Goal: Information Seeking & Learning: Find contact information

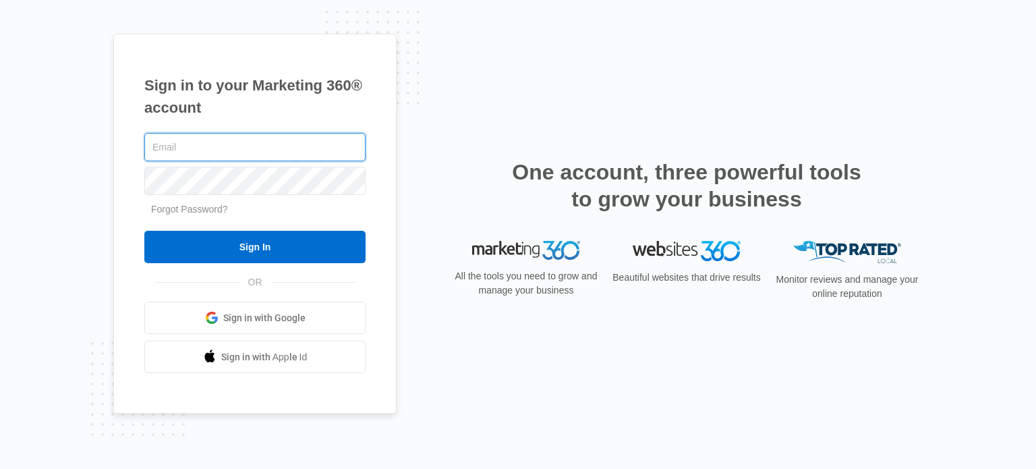
type input "info@ajicorporate.com"
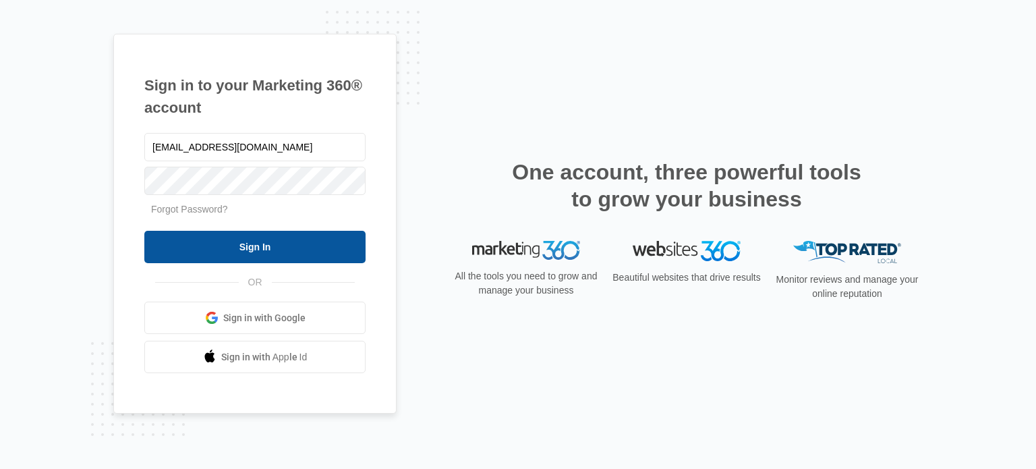
click at [258, 248] on input "Sign In" at bounding box center [254, 247] width 221 height 32
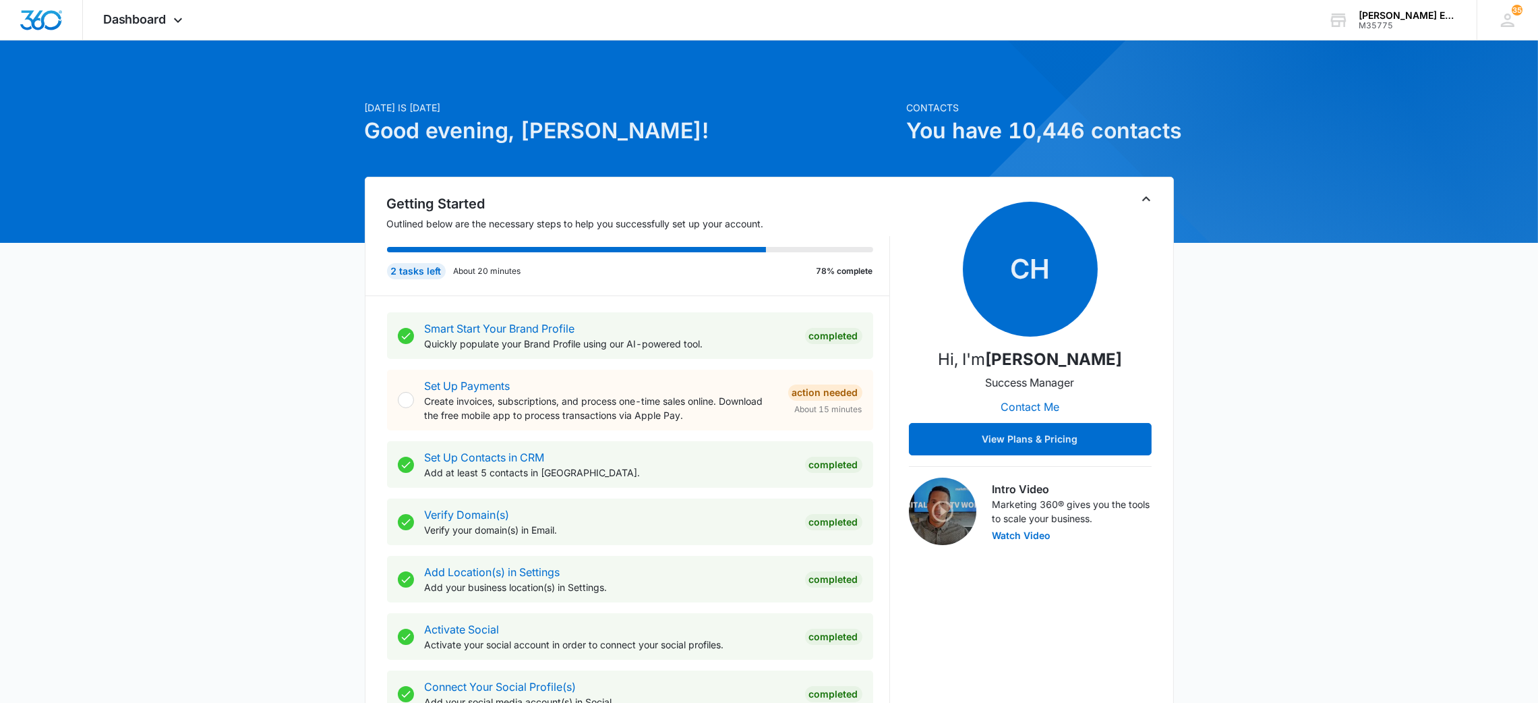
scroll to position [729, 0]
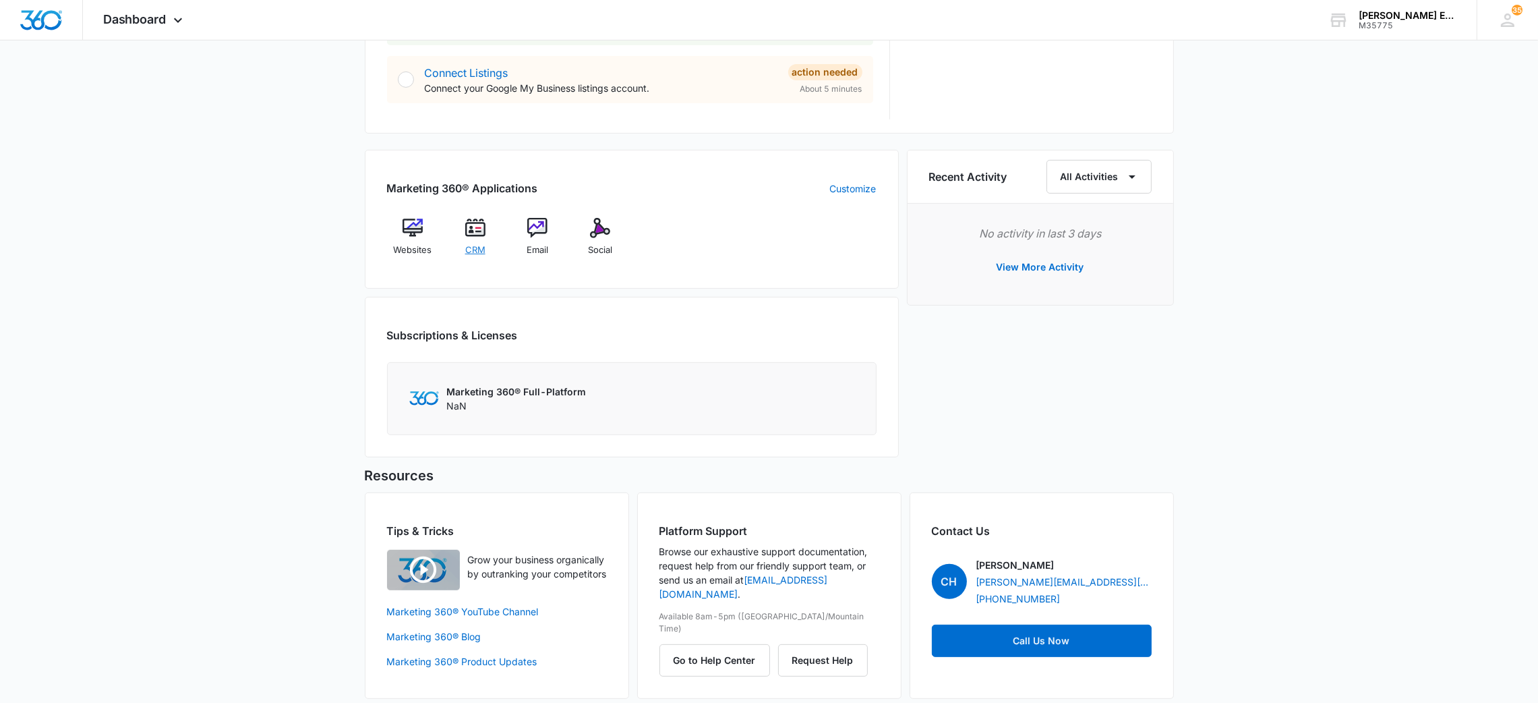
click at [468, 234] on img at bounding box center [475, 228] width 20 height 20
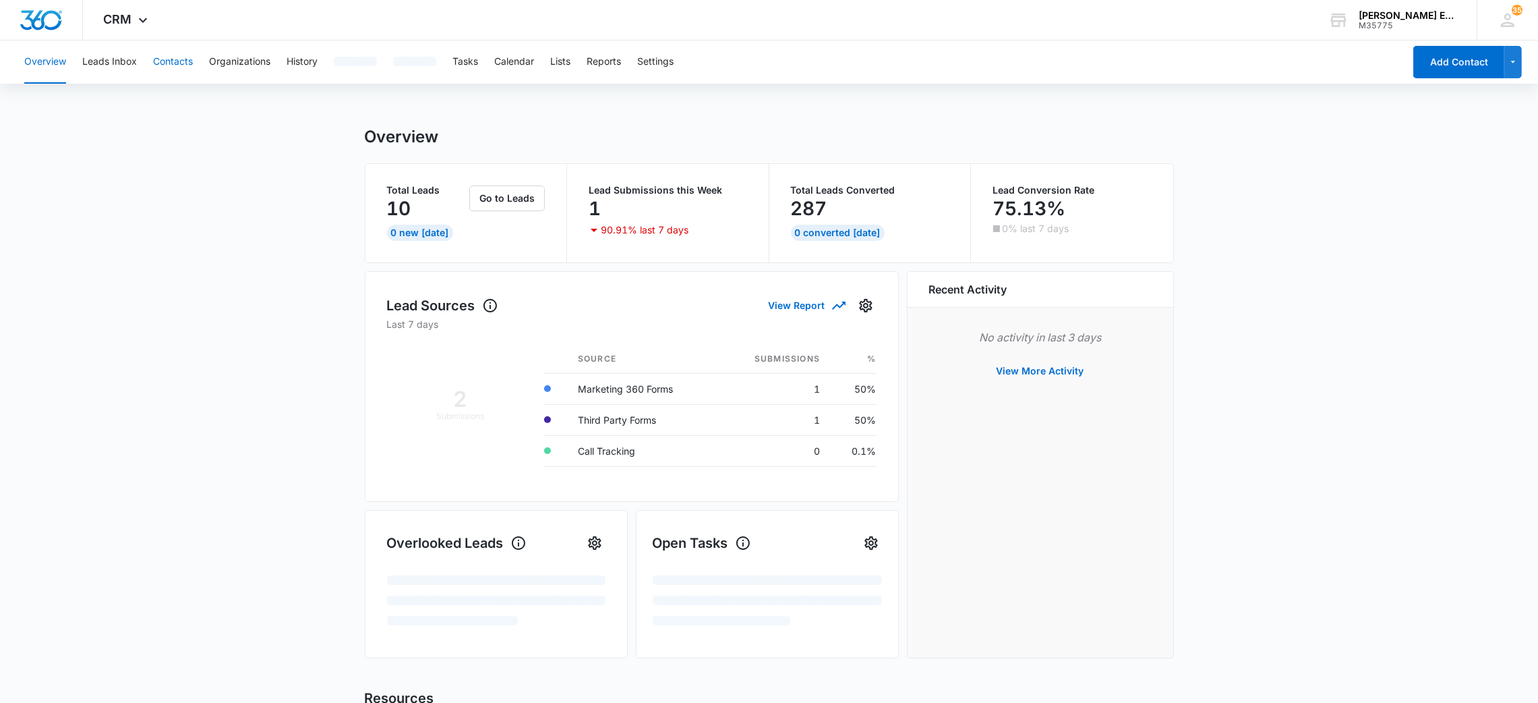
click at [165, 51] on button "Contacts" at bounding box center [173, 61] width 40 height 43
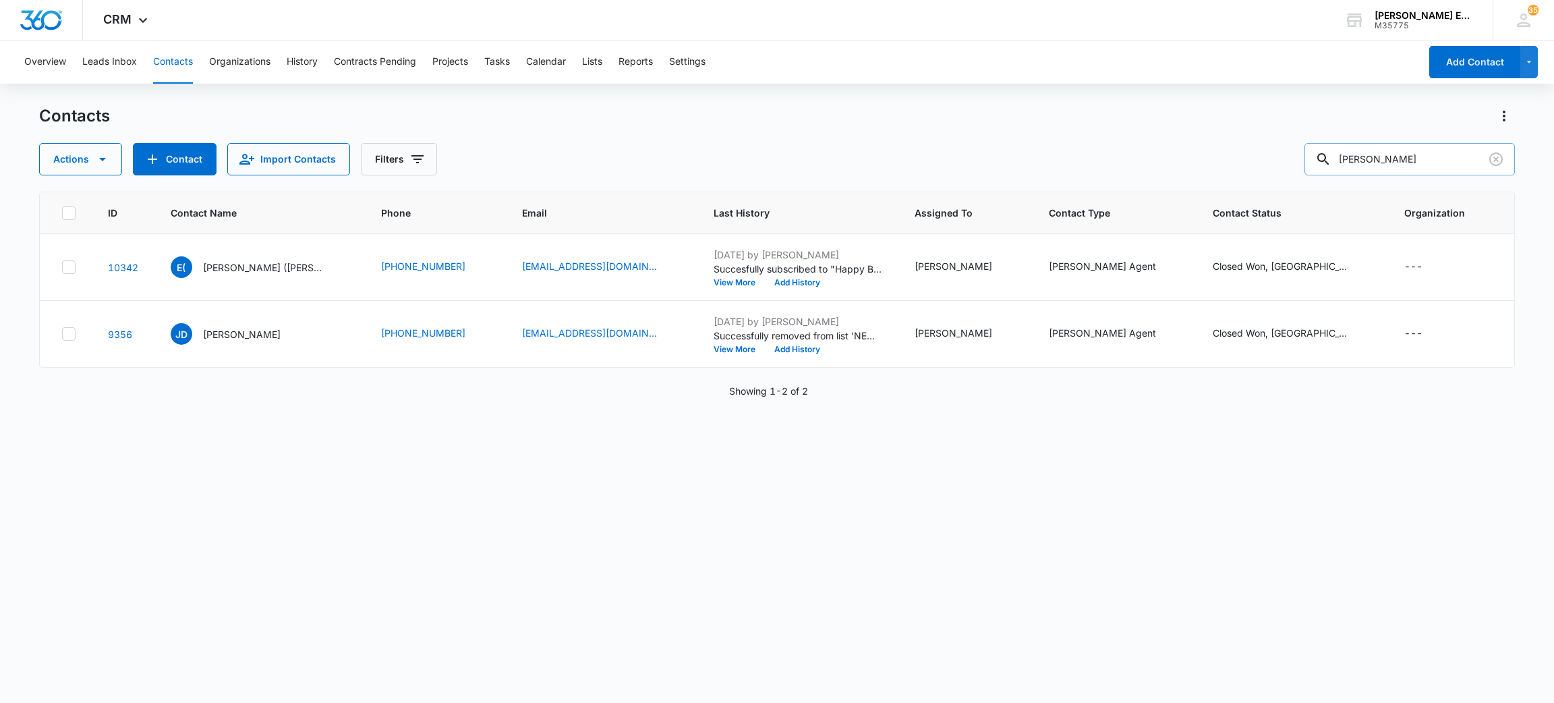
click at [1385, 172] on input "Dewar" at bounding box center [1409, 159] width 210 height 32
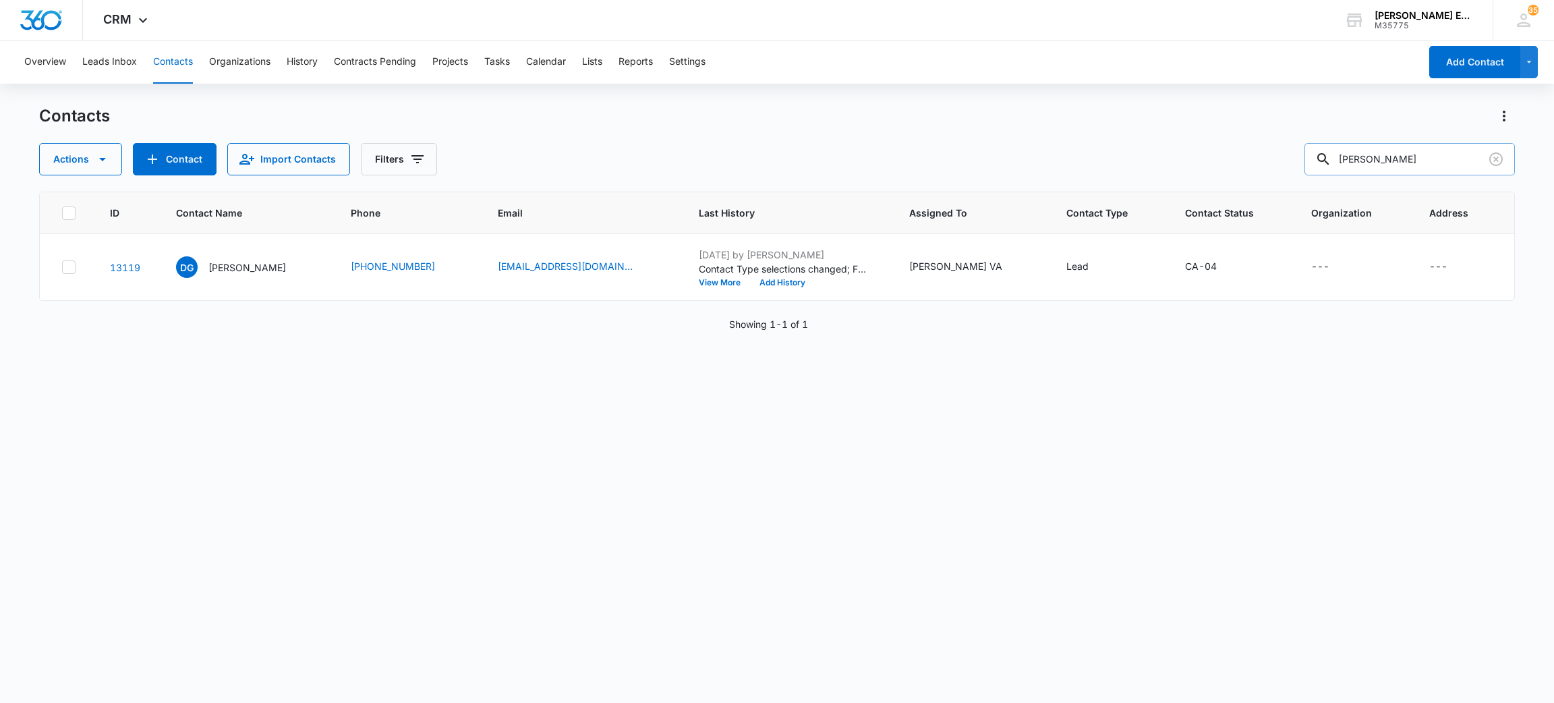
click at [1382, 161] on input "Damian" at bounding box center [1409, 159] width 210 height 32
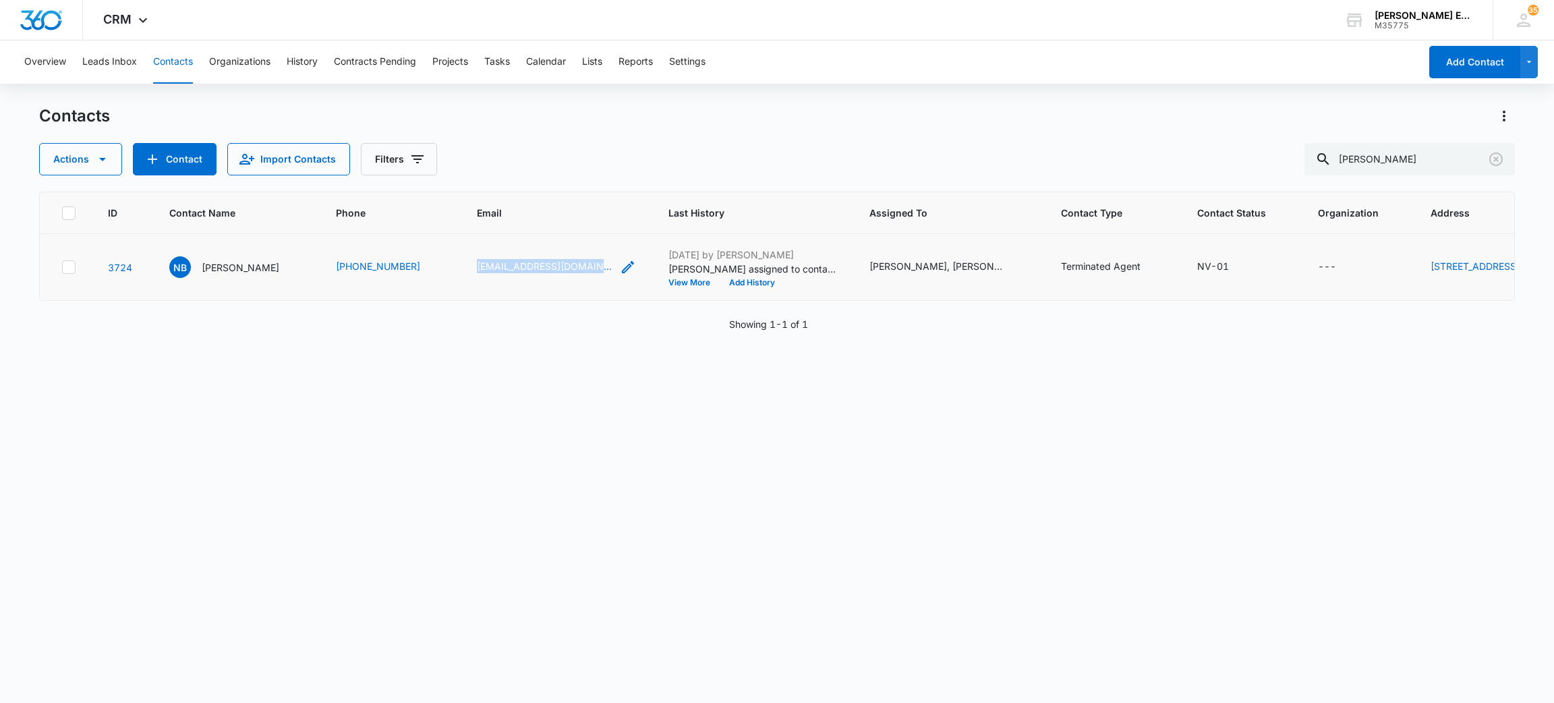
drag, startPoint x: 490, startPoint y: 269, endPoint x: 608, endPoint y: 277, distance: 117.6
click at [608, 277] on td "nbarrera86@gmail.com" at bounding box center [557, 267] width 192 height 67
copy div "nbarrera86@gmail.com"
drag, startPoint x: 351, startPoint y: 277, endPoint x: 449, endPoint y: 268, distance: 98.1
click at [449, 268] on td "(775) 815-9751" at bounding box center [390, 267] width 141 height 67
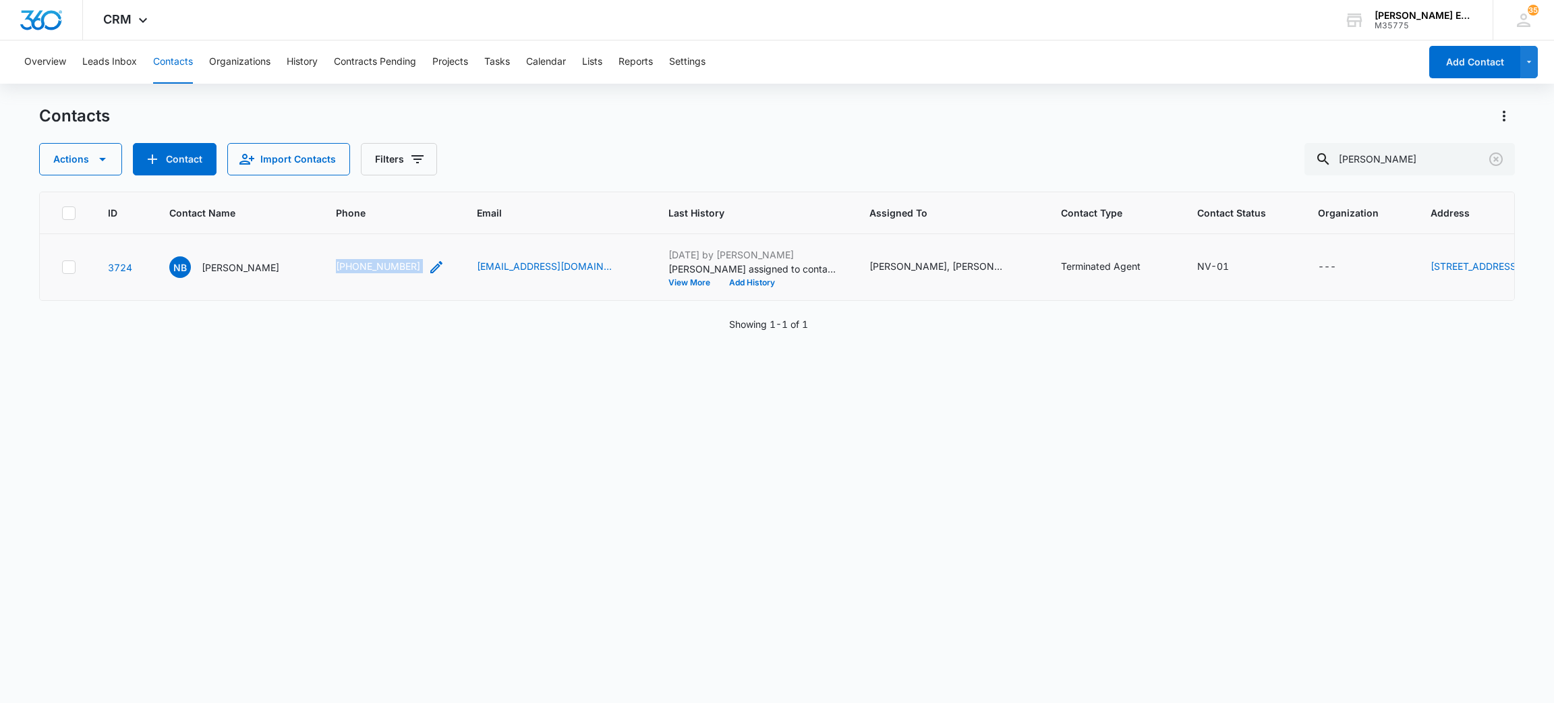
copy div "(775) 815-9751"
click at [1385, 153] on input "Nancy Romero" at bounding box center [1409, 159] width 210 height 32
type input "Damian"
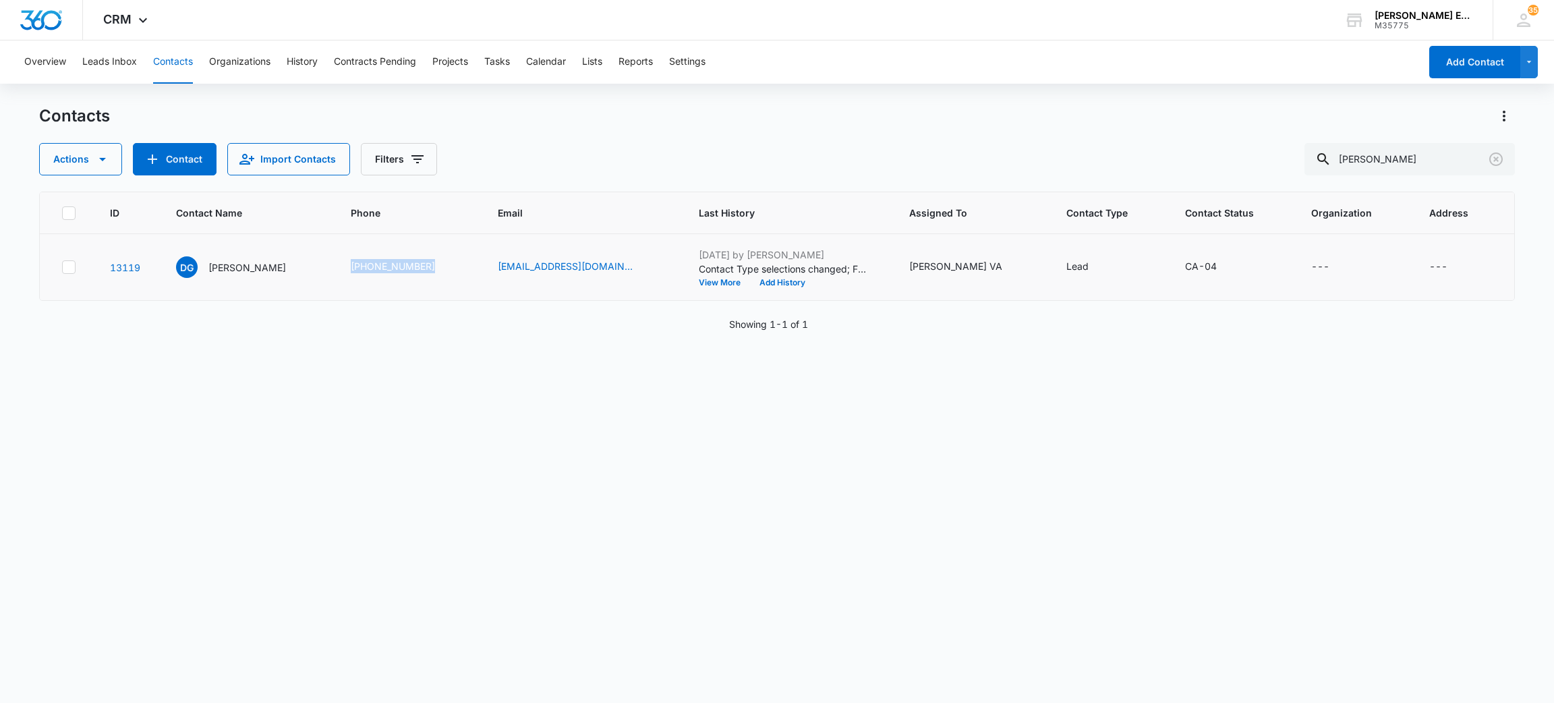
drag, startPoint x: 343, startPoint y: 271, endPoint x: 443, endPoint y: 277, distance: 100.0
click at [443, 277] on td "(972) 898-8591" at bounding box center [409, 267] width 148 height 67
drag, startPoint x: 434, startPoint y: 258, endPoint x: 471, endPoint y: 249, distance: 38.9
click at [471, 249] on td "(972) 898-8591" at bounding box center [409, 267] width 148 height 67
copy link "(972) 898-8591"
